Goal: Find specific page/section: Find specific page/section

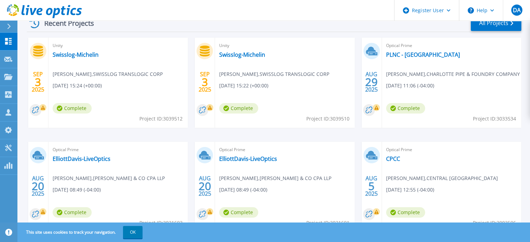
scroll to position [114, 0]
click at [86, 54] on link "Swisslog-Michelin" at bounding box center [76, 54] width 46 height 7
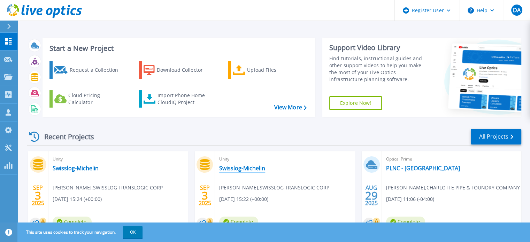
click at [244, 170] on link "Swisslog-Michelin" at bounding box center [242, 168] width 46 height 7
click at [76, 172] on link "Swisslog-Michelin" at bounding box center [76, 168] width 46 height 7
click at [258, 164] on div "Unity Swisslog-Michelin [PERSON_NAME] , SWISSLOG TRANSLOGIC CORP [DATE] 15:22 (…" at bounding box center [284, 196] width 139 height 90
click at [249, 168] on link "Swisslog-Michelin" at bounding box center [242, 168] width 46 height 7
